Goal: Information Seeking & Learning: Learn about a topic

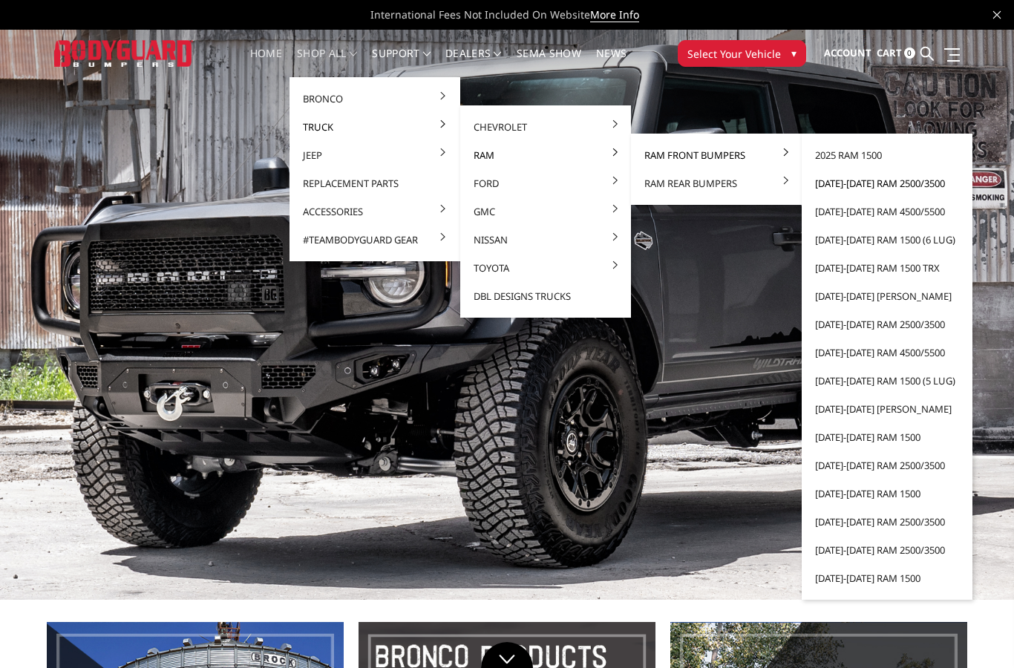
click at [904, 185] on link "[DATE]-[DATE] Ram 2500/3500" at bounding box center [887, 183] width 159 height 28
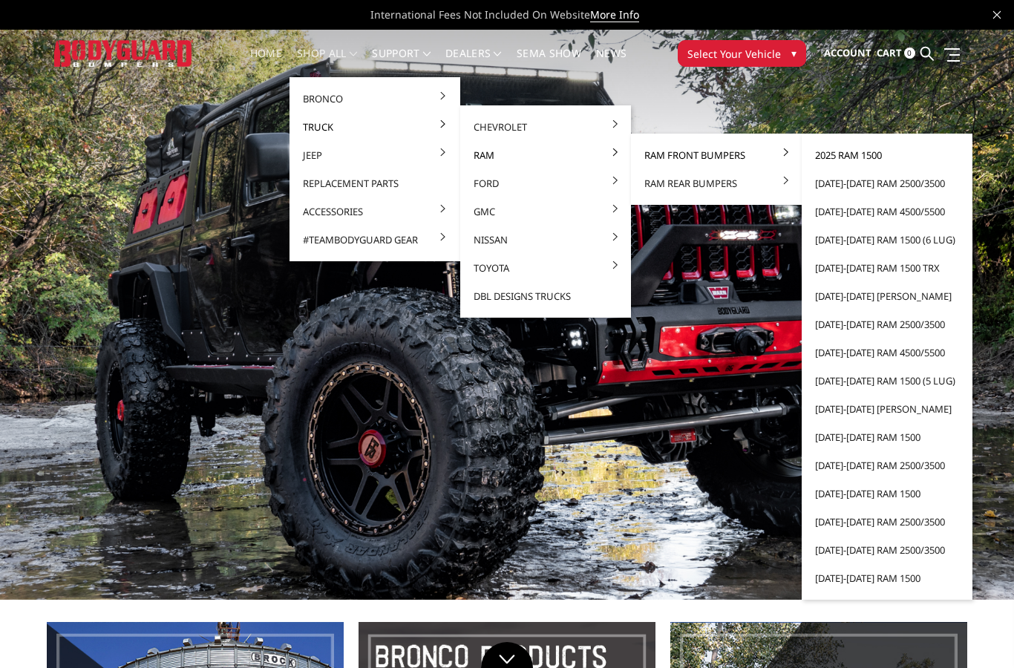
click at [869, 152] on link "2025 Ram 1500" at bounding box center [887, 155] width 159 height 28
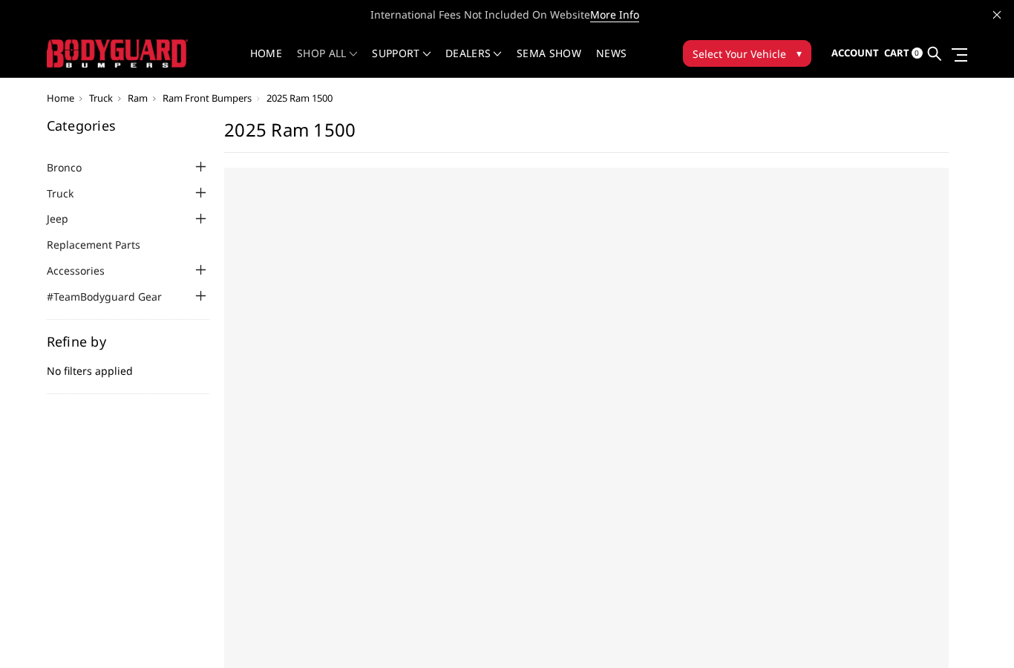
select select "US"
